Goal: Transaction & Acquisition: Purchase product/service

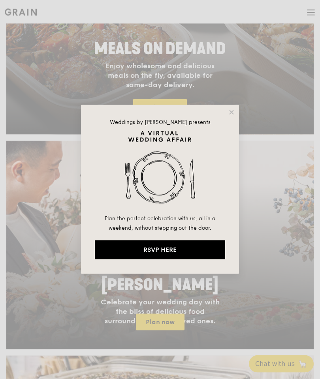
scroll to position [323, 0]
click at [222, 105] on div "Weddings by Grain presents Plan the perfect celebration with us, all in a weeke…" at bounding box center [160, 189] width 158 height 169
click at [226, 114] on div "Weddings by Grain presents Plan the perfect celebration with us, all in a weeke…" at bounding box center [160, 189] width 158 height 169
click at [234, 109] on icon at bounding box center [231, 112] width 7 height 7
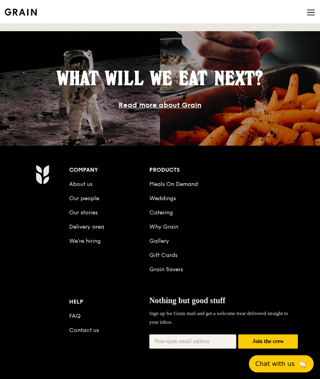
scroll to position [1039, 0]
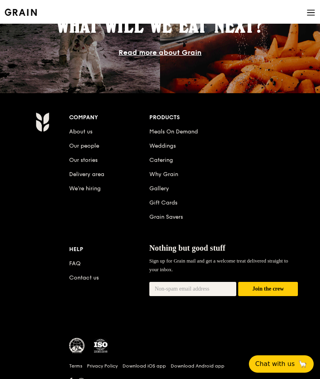
click at [145, 364] on link "Download iOS app" at bounding box center [143, 365] width 43 height 6
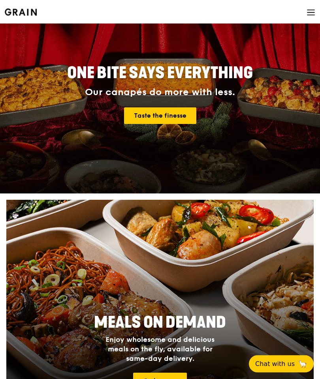
scroll to position [0, 0]
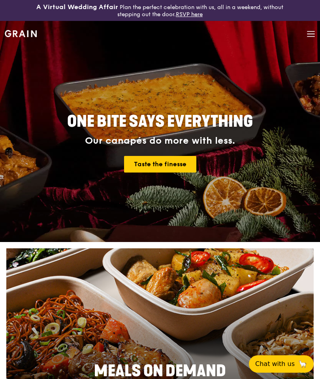
click at [308, 32] on icon at bounding box center [310, 34] width 9 height 9
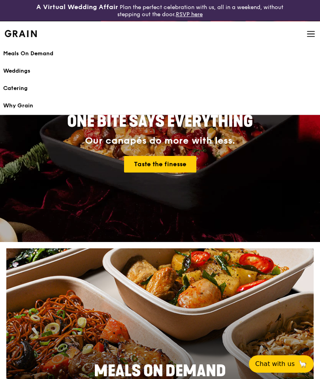
click at [17, 108] on div "Why Grain" at bounding box center [159, 106] width 313 height 8
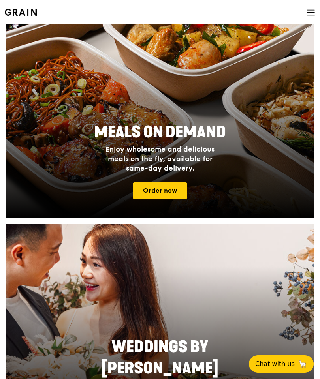
scroll to position [211, 0]
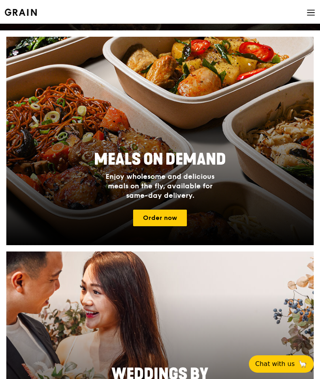
click at [168, 219] on link "Order now" at bounding box center [160, 217] width 54 height 17
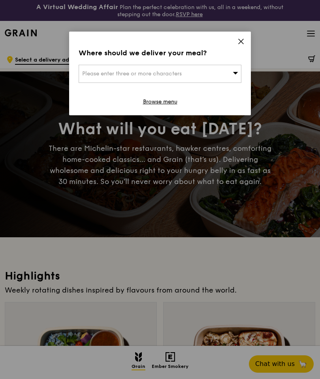
click at [215, 73] on div "Please enter three or more characters" at bounding box center [159, 74] width 163 height 18
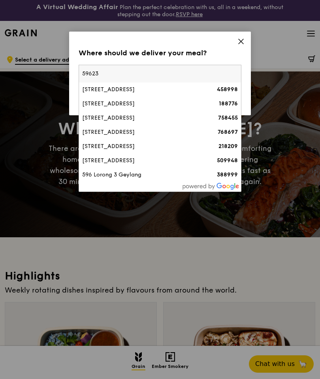
type input "596230"
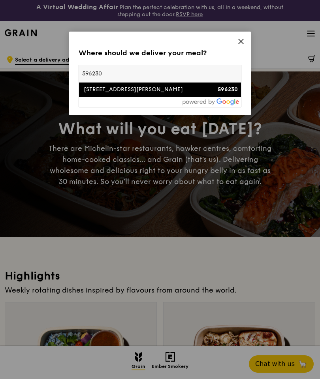
click at [170, 88] on div "[STREET_ADDRESS][PERSON_NAME]" at bounding box center [140, 90] width 117 height 8
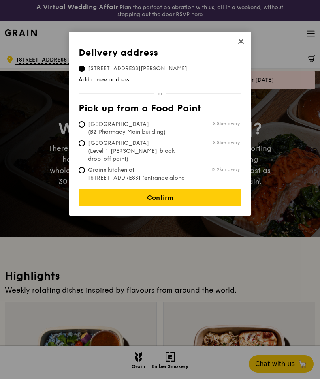
click at [218, 196] on link "Confirm" at bounding box center [159, 197] width 163 height 17
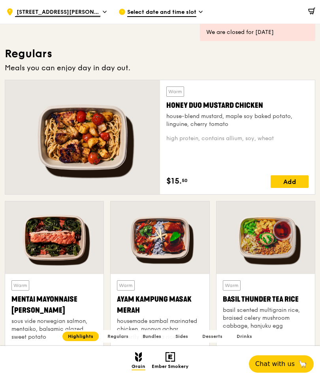
scroll to position [506, 0]
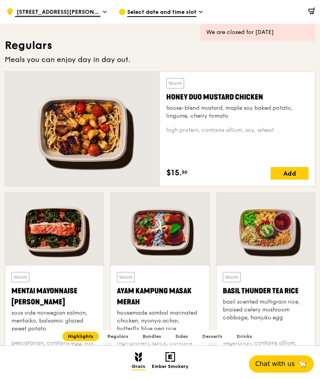
click at [59, 143] on div at bounding box center [82, 129] width 155 height 114
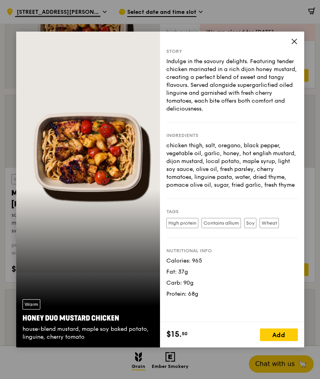
scroll to position [605, 0]
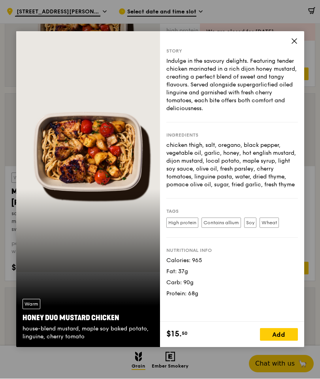
click at [286, 61] on div "Story Indulge in the savoury delights. Featuring tender chicken marinated in a …" at bounding box center [232, 177] width 144 height 290
click at [291, 45] on icon at bounding box center [293, 41] width 7 height 7
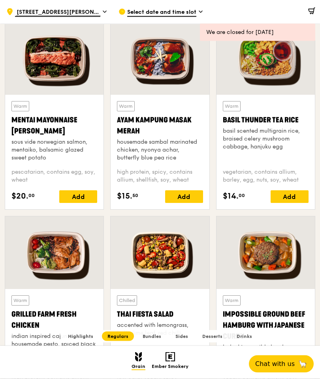
scroll to position [677, 0]
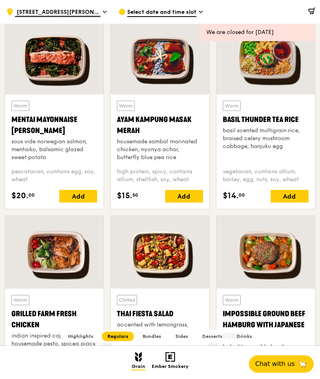
click at [178, 161] on div "housemade sambal marinated chicken, nyonya achar, butterfly blue pea rice" at bounding box center [160, 150] width 86 height 24
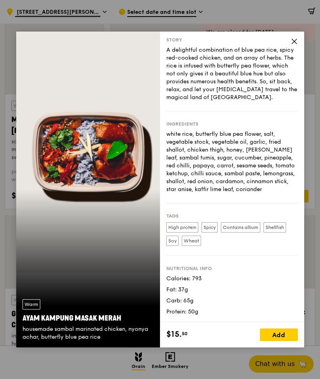
scroll to position [11, 0]
click at [289, 43] on div "Story" at bounding box center [231, 40] width 131 height 6
click at [297, 53] on div "Story A delightful combination of blue pea rice, spicy red-cooked chicken, and …" at bounding box center [232, 177] width 144 height 290
click at [293, 45] on icon at bounding box center [293, 41] width 7 height 7
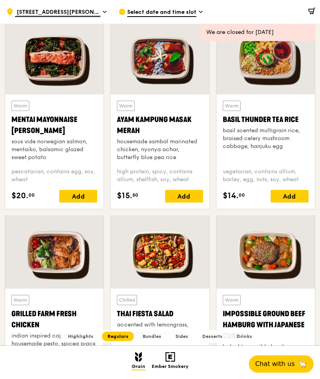
scroll to position [683, 0]
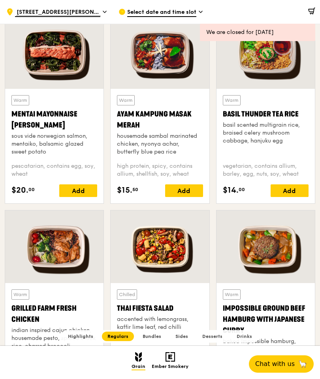
click at [280, 136] on div "basil scented multigrain rice, braised celery mushroom cabbage, hanjuku egg" at bounding box center [265, 133] width 86 height 24
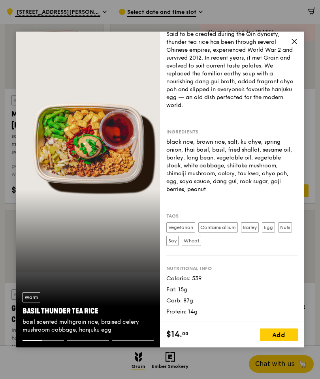
scroll to position [27, 0]
click at [294, 45] on icon at bounding box center [293, 41] width 7 height 7
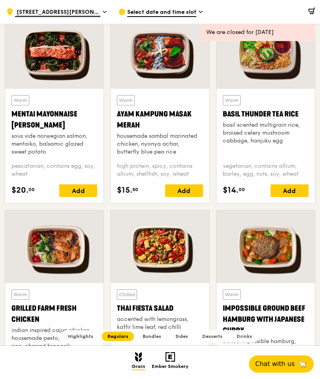
click at [31, 131] on div "Mentai Mayonnaise [PERSON_NAME]" at bounding box center [54, 119] width 86 height 22
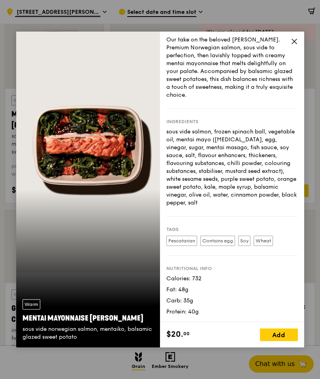
scroll to position [22, 0]
click at [296, 44] on icon at bounding box center [293, 41] width 5 height 5
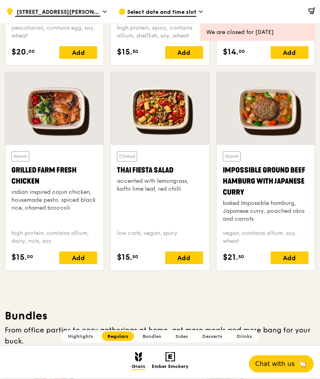
scroll to position [822, 0]
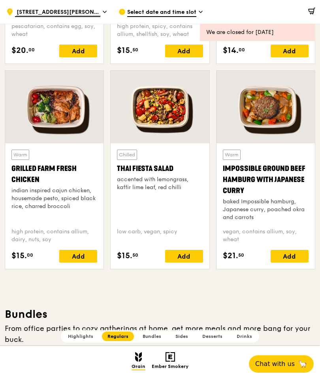
click at [26, 174] on div "Grilled Farm Fresh Chicken" at bounding box center [54, 174] width 86 height 22
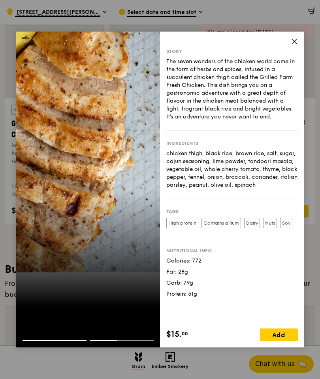
scroll to position [854, 0]
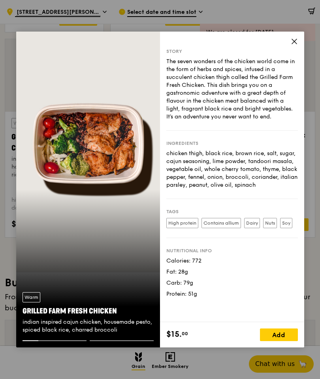
click at [287, 58] on div "Story The seven wonders of the chicken world come in the form of herbs and spic…" at bounding box center [232, 177] width 144 height 290
click at [297, 45] on icon at bounding box center [293, 41] width 7 height 7
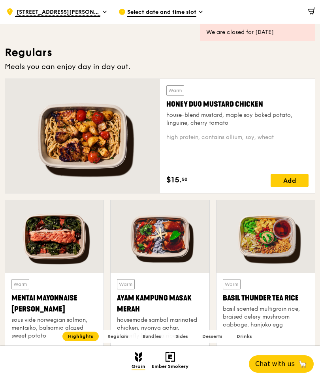
scroll to position [512, 0]
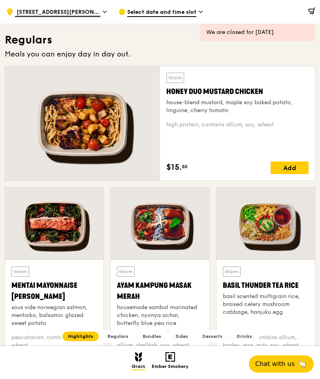
click at [37, 145] on div at bounding box center [82, 123] width 155 height 114
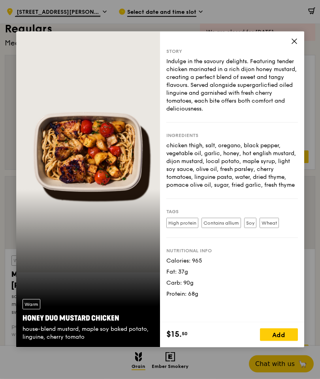
scroll to position [523, 0]
click at [294, 47] on span at bounding box center [293, 42] width 7 height 9
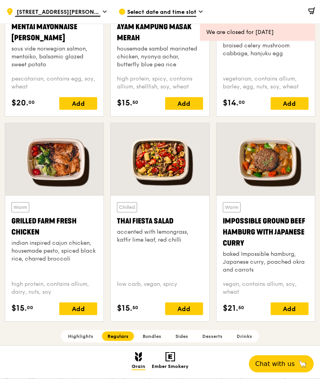
scroll to position [770, 0]
click at [34, 181] on div at bounding box center [54, 159] width 98 height 73
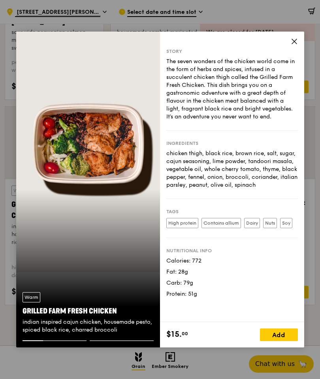
scroll to position [788, 0]
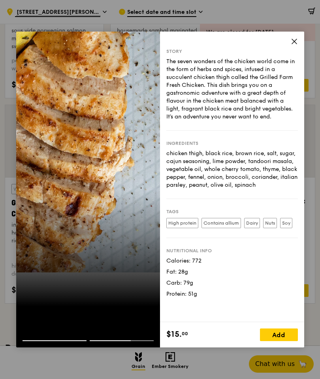
click at [286, 341] on div "Add" at bounding box center [279, 334] width 38 height 13
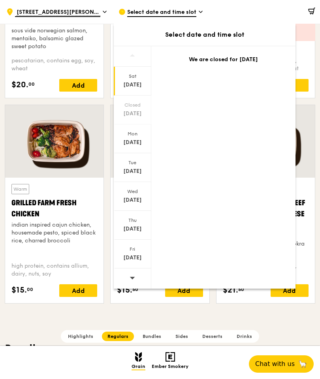
click at [127, 140] on div "[DATE]" at bounding box center [132, 142] width 35 height 8
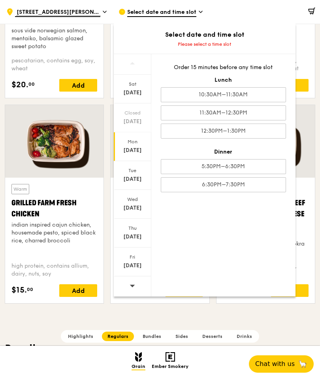
click at [249, 114] on div "11:30AM–12:30PM" at bounding box center [223, 112] width 125 height 15
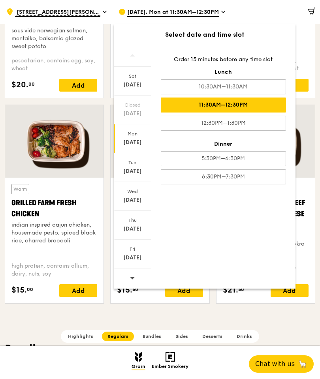
click at [258, 118] on div "12:30PM–1:30PM" at bounding box center [223, 123] width 125 height 15
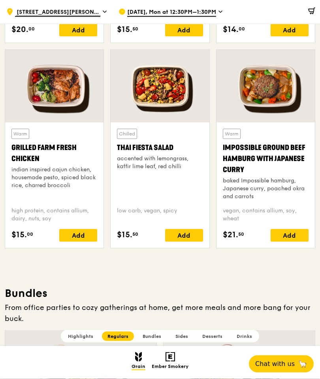
scroll to position [843, 0]
click at [73, 234] on div "Add" at bounding box center [78, 235] width 38 height 13
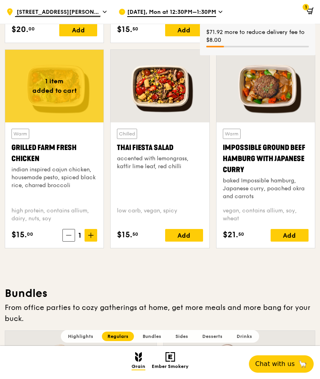
click at [313, 5] on span at bounding box center [308, 12] width 10 height 16
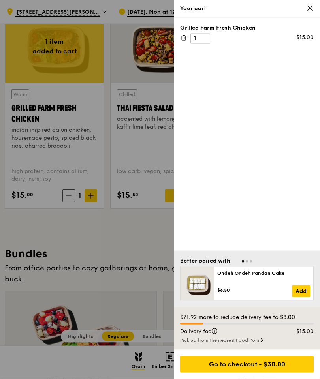
scroll to position [884, 0]
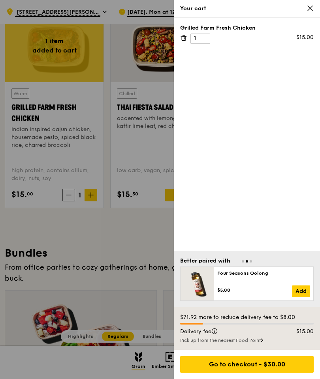
click at [255, 343] on div "Pick up from the nearest Food Point" at bounding box center [246, 340] width 133 height 6
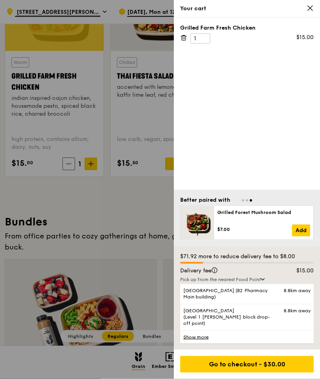
scroll to position [915, 0]
click at [203, 343] on link "Show more" at bounding box center [246, 336] width 133 height 13
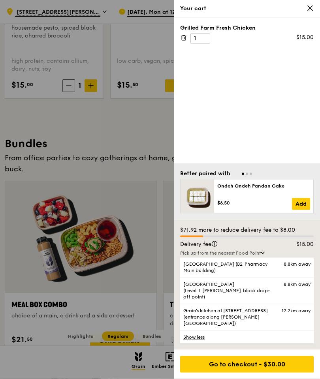
scroll to position [993, 0]
click at [318, 0] on div "Your cart" at bounding box center [247, 9] width 146 height 18
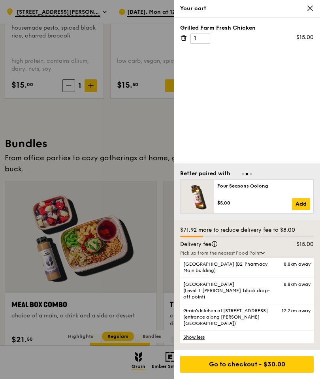
click at [313, 6] on icon at bounding box center [309, 8] width 7 height 7
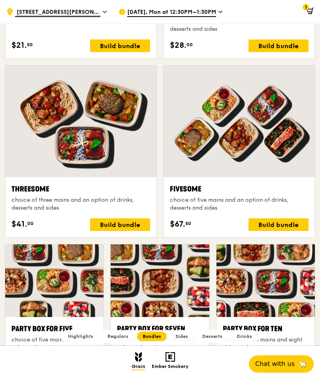
scroll to position [1299, 0]
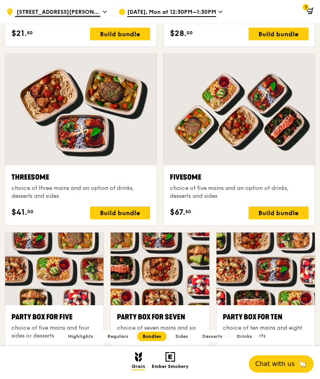
click at [269, 131] on div at bounding box center [238, 110] width 151 height 112
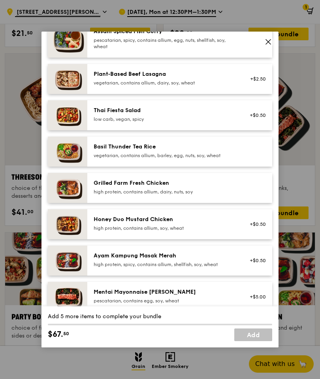
scroll to position [86, 0]
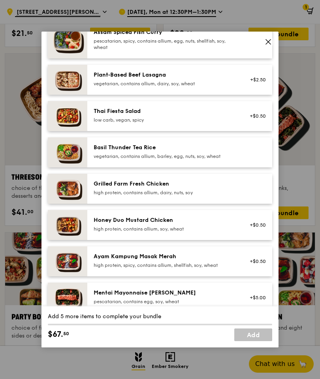
click at [218, 202] on div "Grilled Farm Fresh Chicken high protein, contains allium, dairy, nuts, soy" at bounding box center [179, 189] width 185 height 30
click at [205, 188] on div "Grilled Farm Fresh Chicken" at bounding box center [164, 184] width 142 height 8
click at [256, 197] on div "Remove" at bounding box center [255, 188] width 30 height 17
click at [255, 193] on link "Remove" at bounding box center [256, 191] width 18 height 6
click at [243, 197] on div at bounding box center [255, 188] width 30 height 17
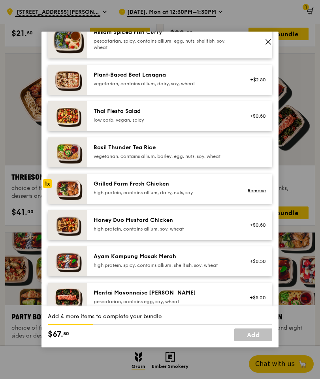
click at [241, 197] on div "Remove" at bounding box center [255, 188] width 30 height 17
click at [240, 197] on div "Remove" at bounding box center [255, 188] width 30 height 17
click at [239, 197] on div "Grilled Farm Fresh Chicken high protein, contains allium, dairy, nuts, soy" at bounding box center [164, 188] width 151 height 17
click at [240, 197] on div "Remove" at bounding box center [255, 188] width 30 height 17
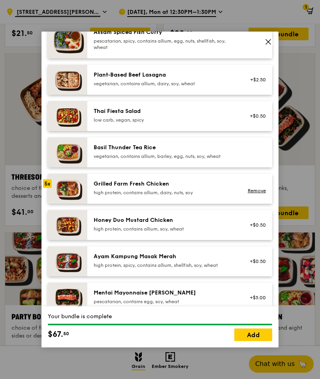
click at [250, 341] on link "Add" at bounding box center [253, 334] width 38 height 13
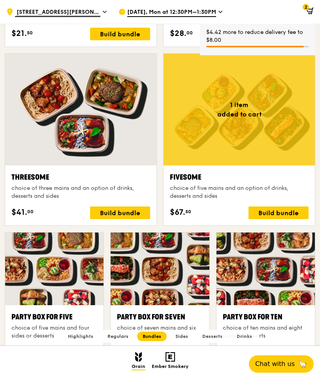
click at [309, 9] on icon at bounding box center [308, 10] width 5 height 3
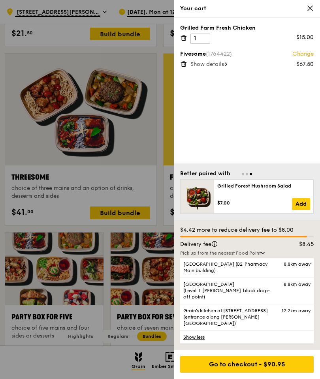
click at [308, 6] on icon at bounding box center [309, 8] width 7 height 7
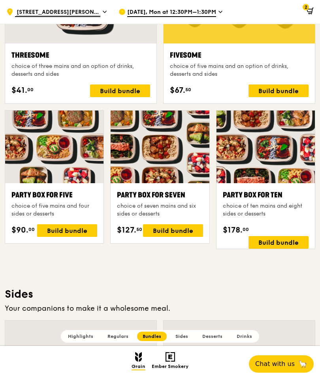
scroll to position [1420, 0]
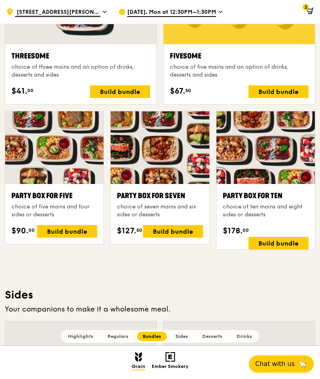
click at [283, 237] on div "Build bundle" at bounding box center [278, 243] width 60 height 13
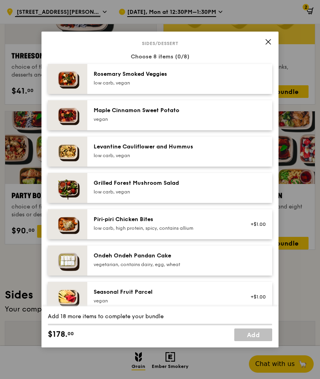
scroll to position [400, 0]
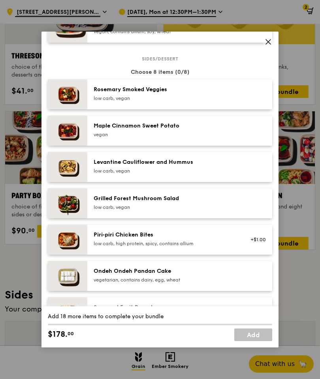
click at [270, 43] on div "Impossible Ground Beef Hamburg with Japanese [PERSON_NAME] vegan, contains alli…" at bounding box center [179, 24] width 185 height 38
click at [265, 45] on icon at bounding box center [267, 41] width 7 height 7
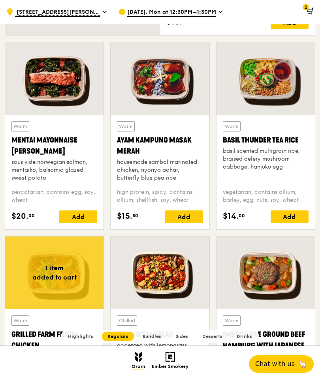
scroll to position [651, 0]
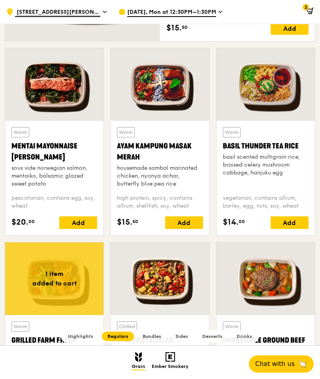
click at [75, 329] on div "Warm Grilled Farm Fresh Chicken indian inspired cajun chicken, housemade pesto,…" at bounding box center [54, 357] width 86 height 72
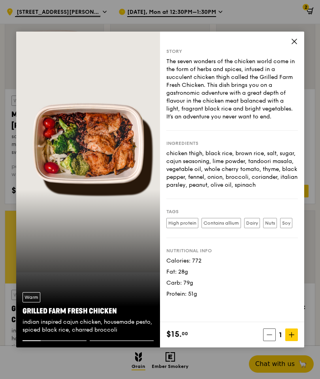
scroll to position [673, 0]
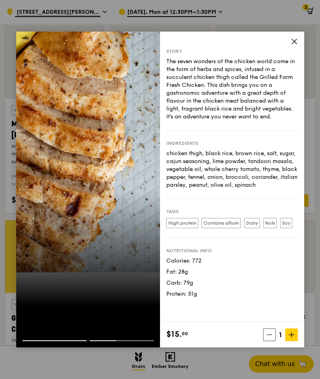
click at [297, 45] on icon at bounding box center [293, 41] width 7 height 7
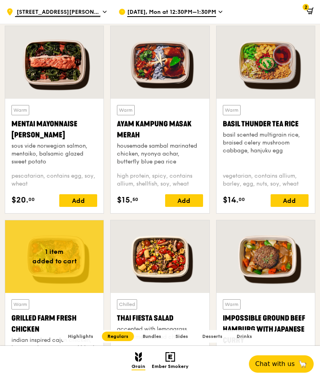
scroll to position [671, 0]
